Goal: Information Seeking & Learning: Learn about a topic

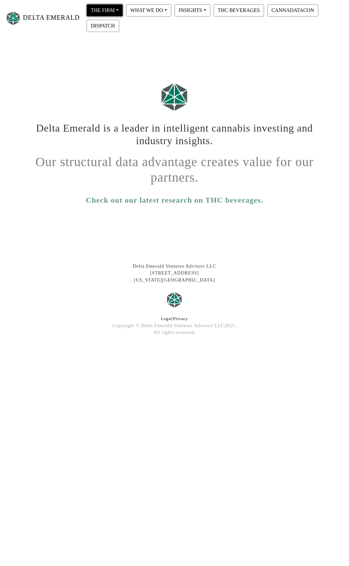
click at [109, 7] on button "THE FIRM" at bounding box center [105, 10] width 36 height 12
click at [111, 54] on link "Our Portfolio" at bounding box center [110, 58] width 51 height 10
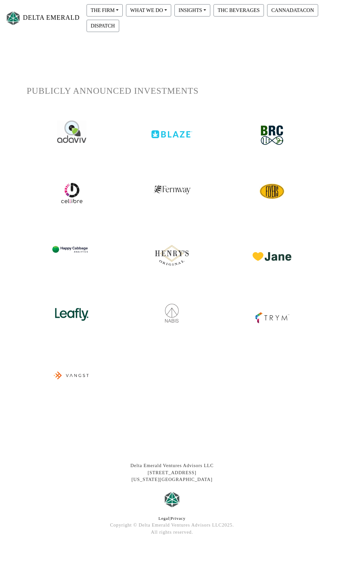
click at [168, 135] on img at bounding box center [172, 129] width 41 height 18
click at [166, 14] on button "WHAT WE DO" at bounding box center [148, 10] width 45 height 12
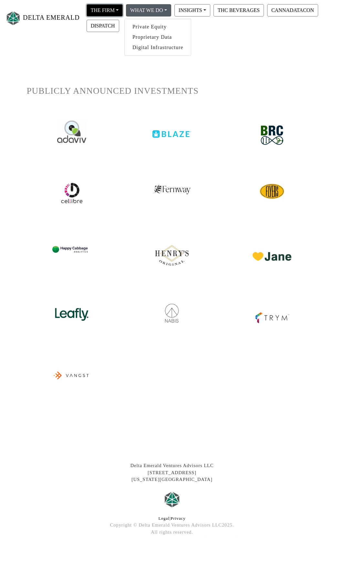
click at [112, 9] on button "THE FIRM" at bounding box center [105, 10] width 36 height 12
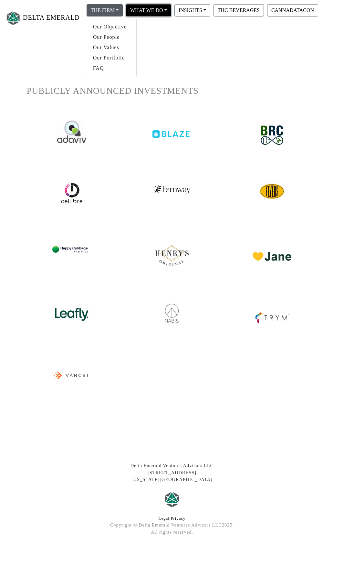
click at [145, 13] on button "WHAT WE DO" at bounding box center [148, 10] width 45 height 12
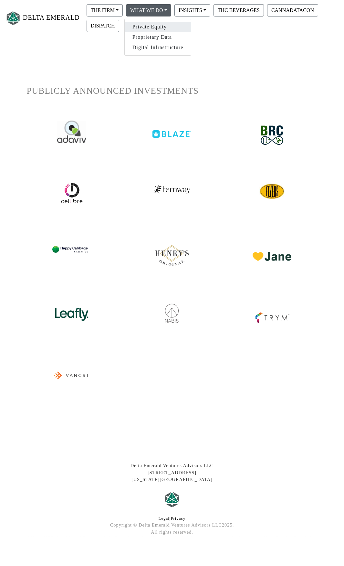
click at [146, 24] on link "Private Equity" at bounding box center [158, 27] width 67 height 10
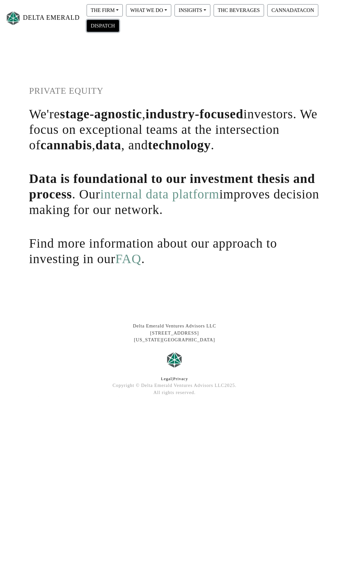
click at [104, 26] on button "DISPATCH" at bounding box center [103, 26] width 33 height 12
click at [256, 92] on h1 "PRIVATE EQUITY" at bounding box center [174, 91] width 291 height 11
click at [139, 14] on button "WHAT WE DO" at bounding box center [148, 10] width 45 height 12
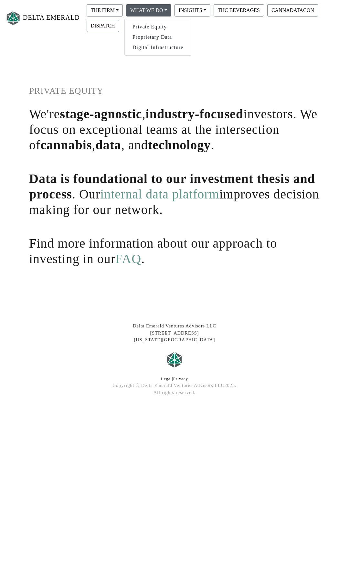
click at [165, 91] on h1 "PRIVATE EQUITY" at bounding box center [174, 91] width 291 height 11
